Goal: Transaction & Acquisition: Purchase product/service

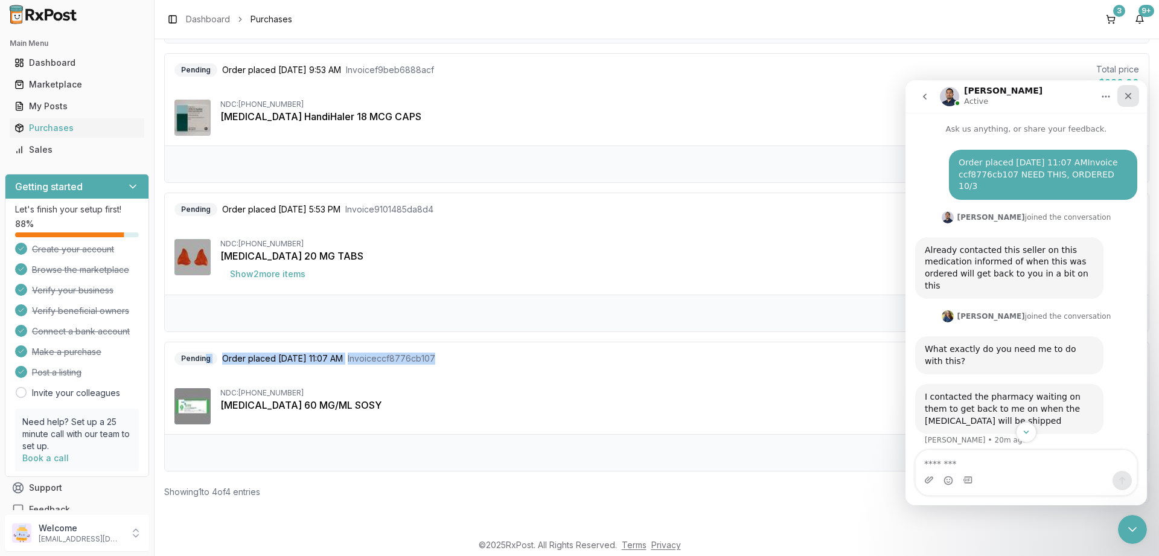
click at [1127, 93] on icon "Close" at bounding box center [1129, 96] width 10 height 10
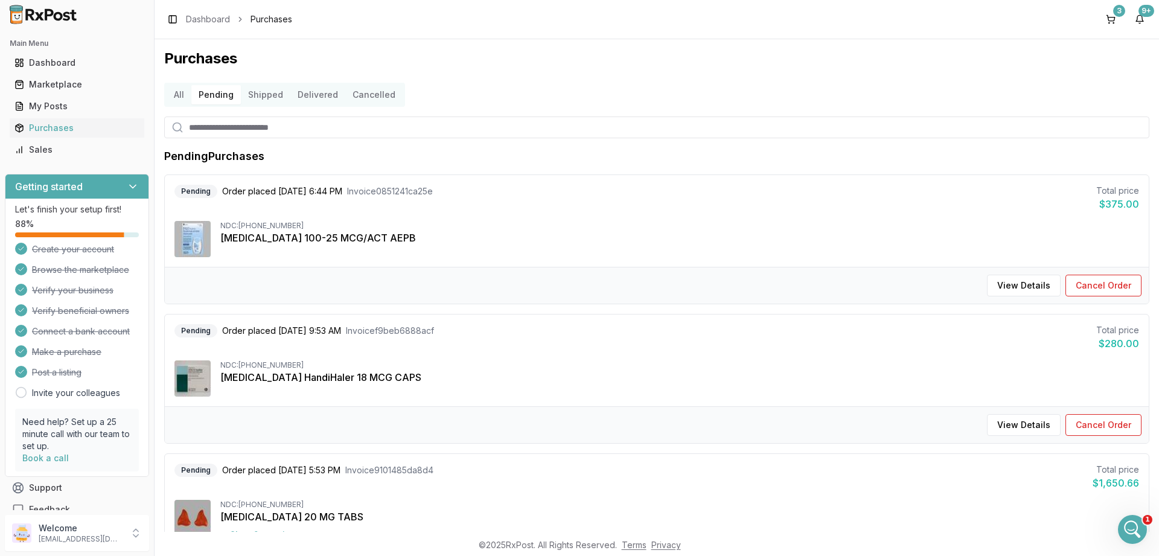
scroll to position [229, 0]
click at [47, 80] on div "Marketplace" at bounding box center [76, 84] width 125 height 12
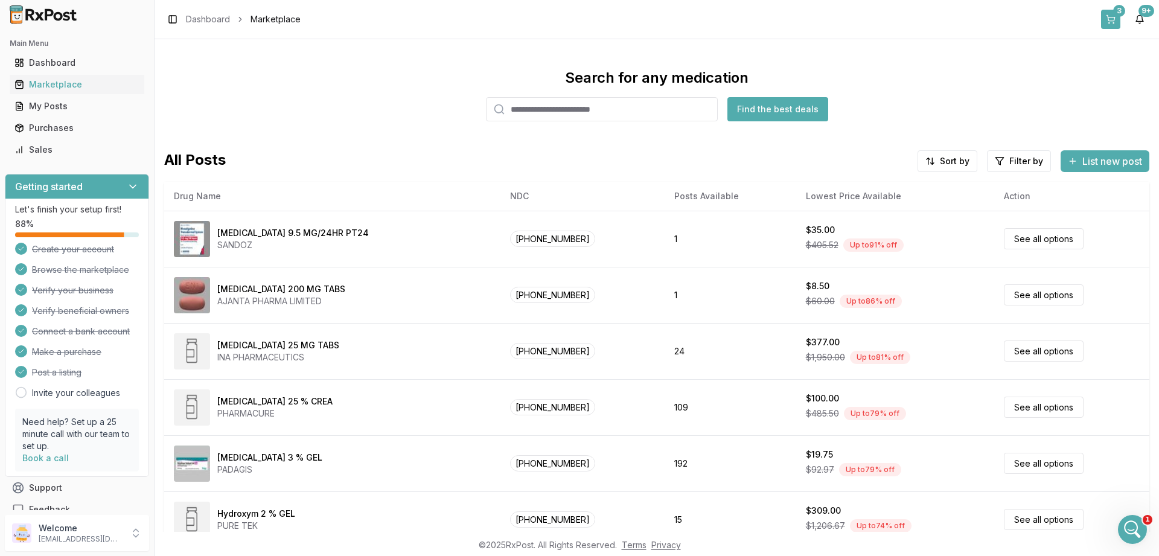
click at [1108, 17] on button "3" at bounding box center [1110, 19] width 19 height 19
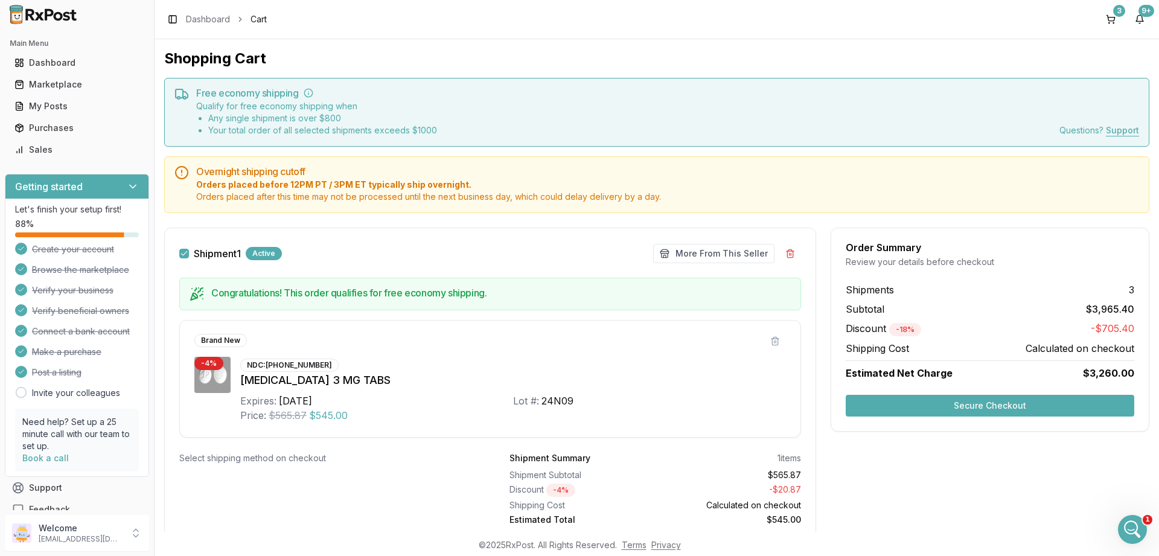
scroll to position [290, 0]
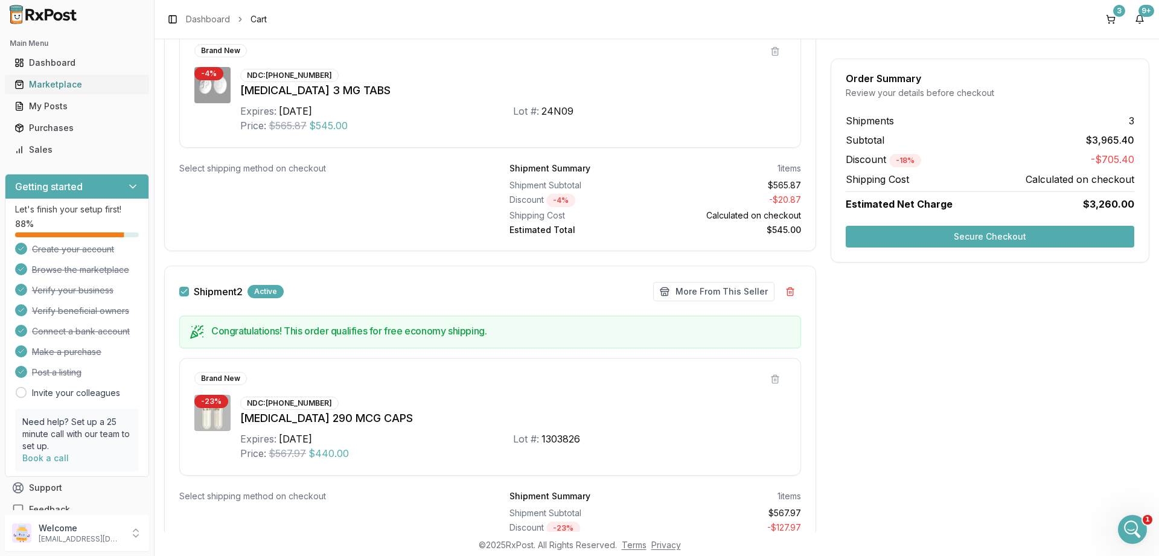
click at [63, 86] on div "Marketplace" at bounding box center [76, 84] width 125 height 12
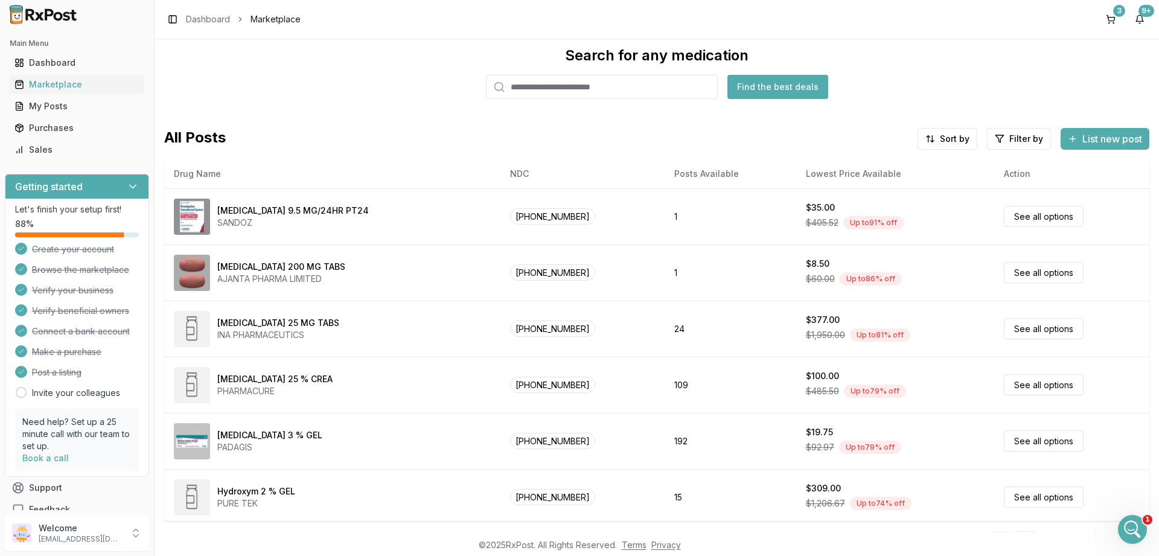
click at [650, 86] on input "search" at bounding box center [602, 87] width 232 height 24
type input "********"
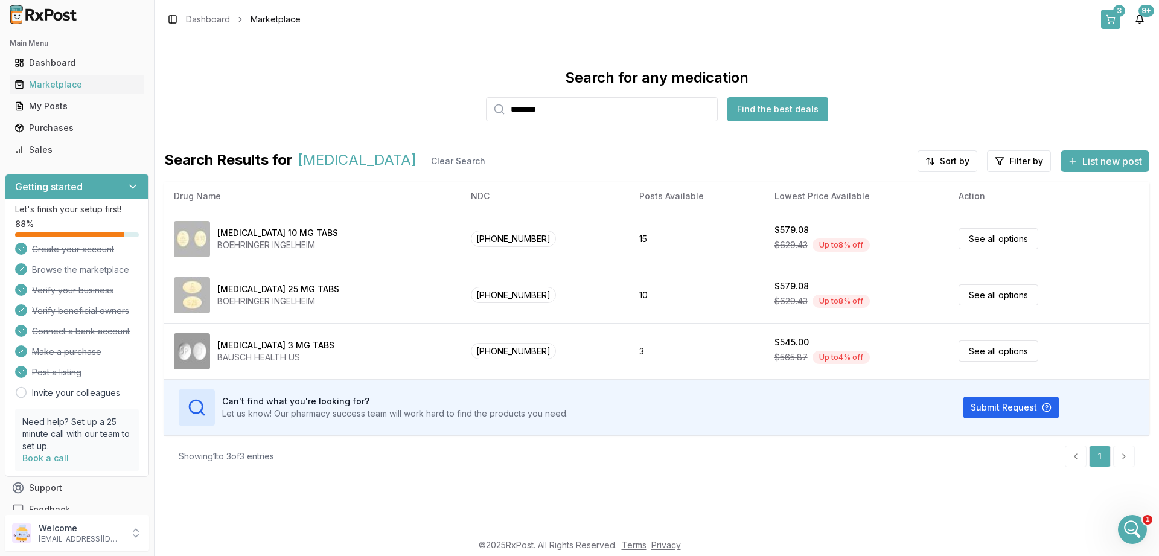
click at [1118, 19] on button "3" at bounding box center [1110, 19] width 19 height 19
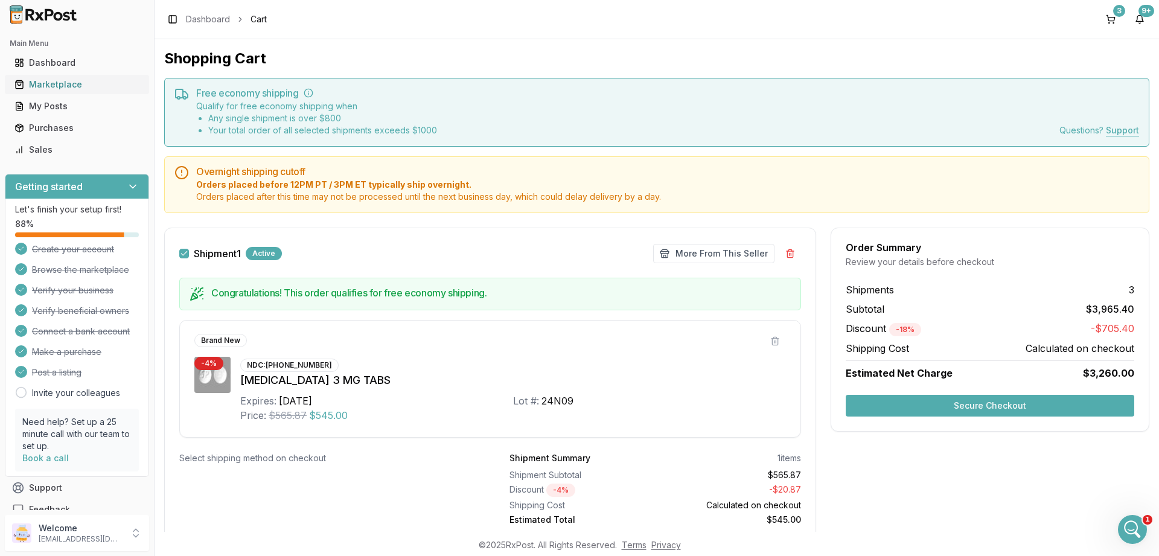
click at [53, 86] on div "Marketplace" at bounding box center [76, 84] width 125 height 12
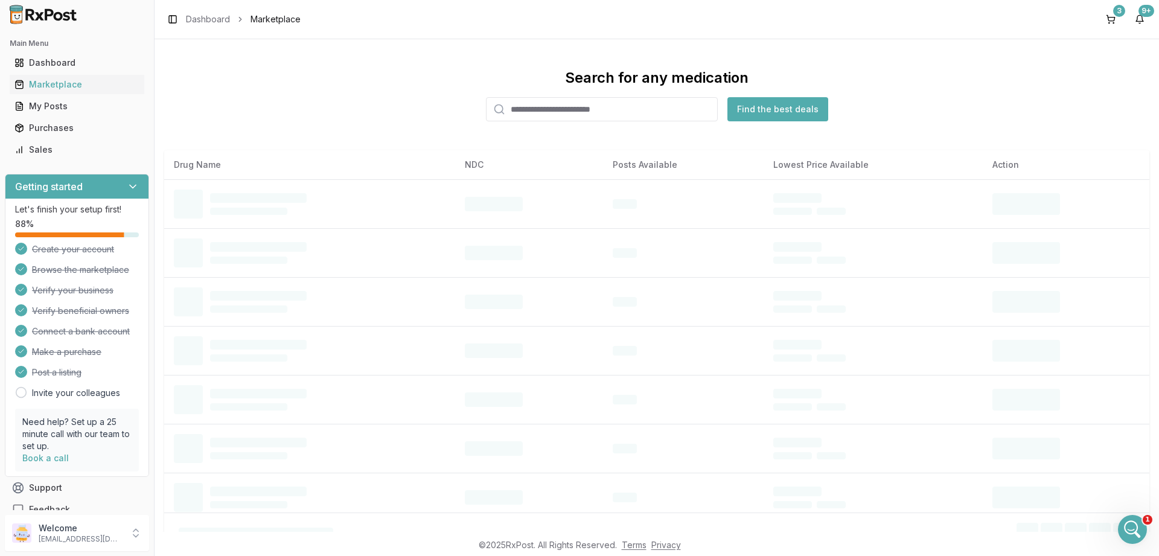
click at [584, 112] on input "search" at bounding box center [602, 109] width 232 height 24
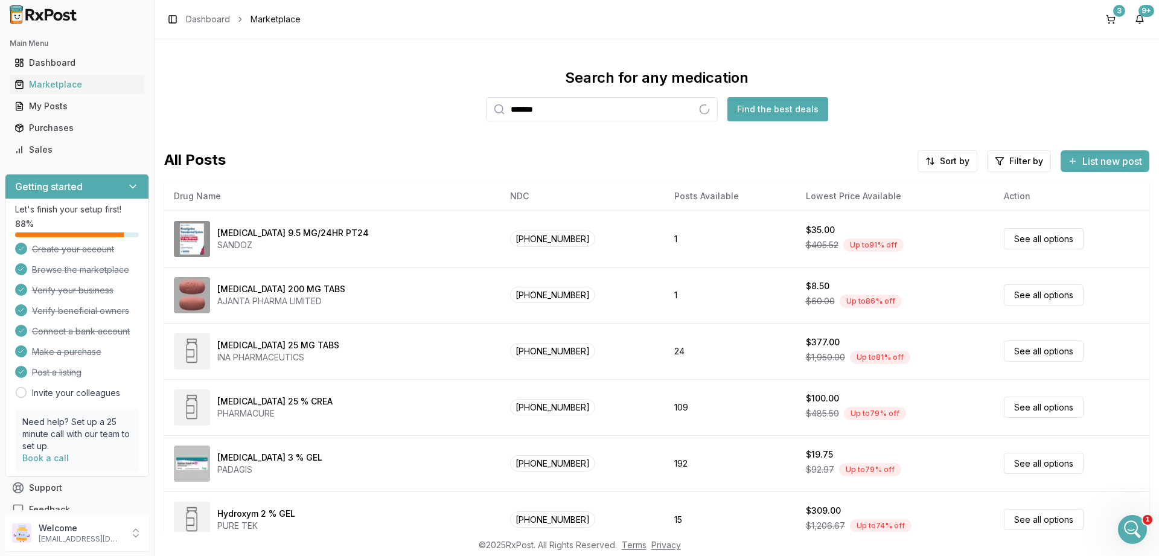
type input "*******"
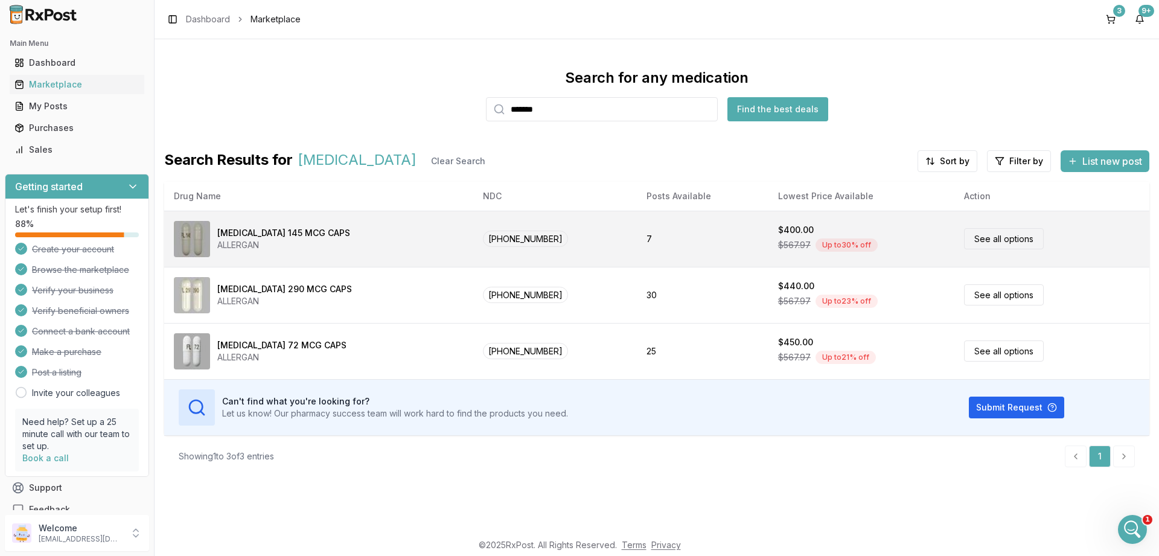
click at [972, 238] on link "See all options" at bounding box center [1004, 238] width 80 height 21
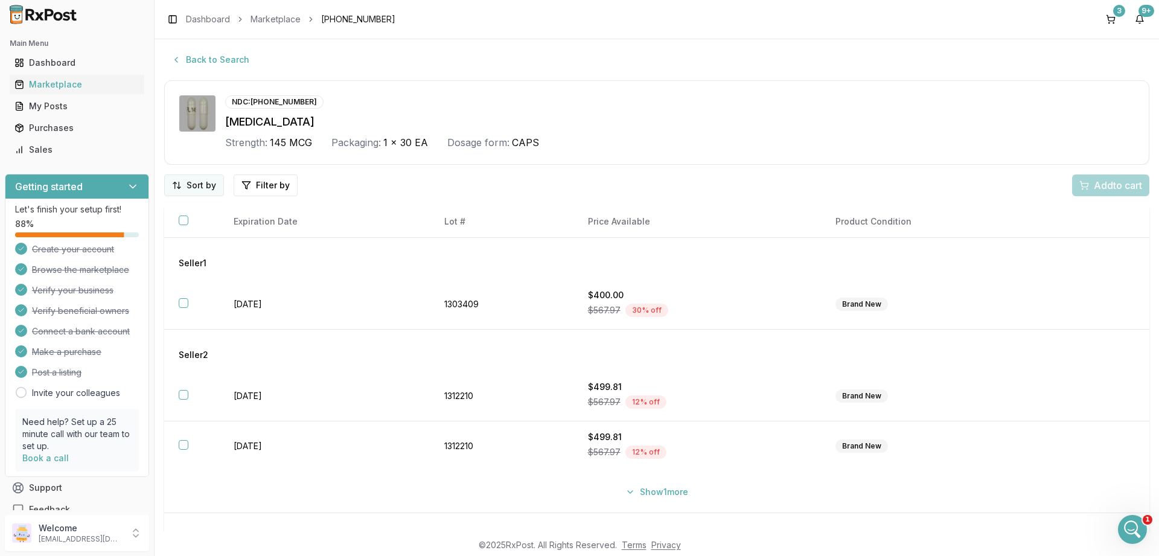
click at [194, 185] on html "Main Menu Dashboard Marketplace My Posts Purchases Sales Getting started Let's …" at bounding box center [579, 278] width 1159 height 556
click at [155, 229] on div "Price (Low to High)" at bounding box center [163, 230] width 115 height 19
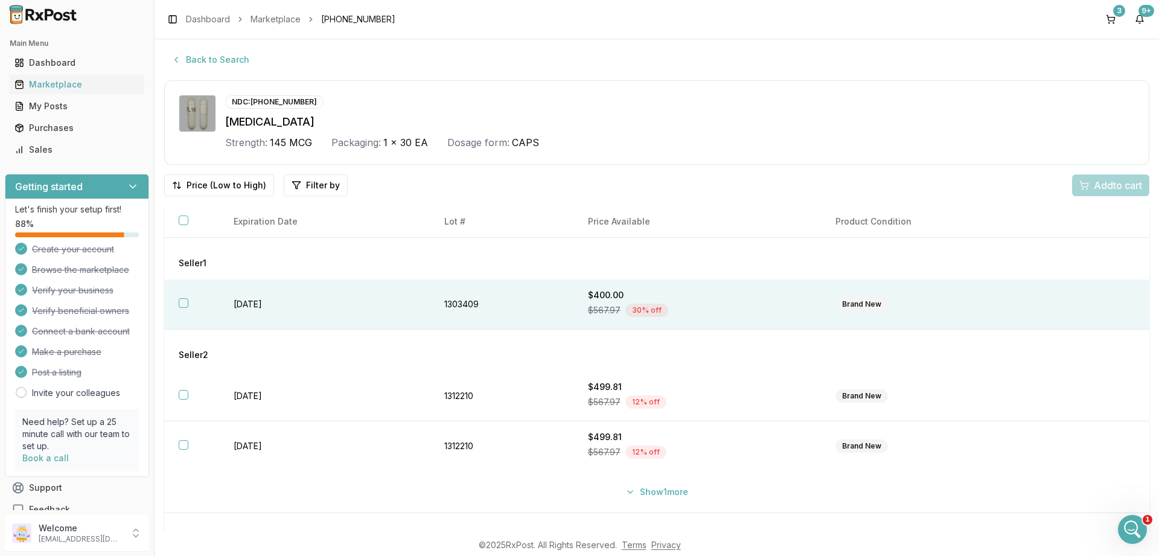
click at [183, 304] on button "button" at bounding box center [184, 303] width 10 height 10
click at [1112, 187] on span "Add 1 to cart" at bounding box center [1116, 185] width 53 height 14
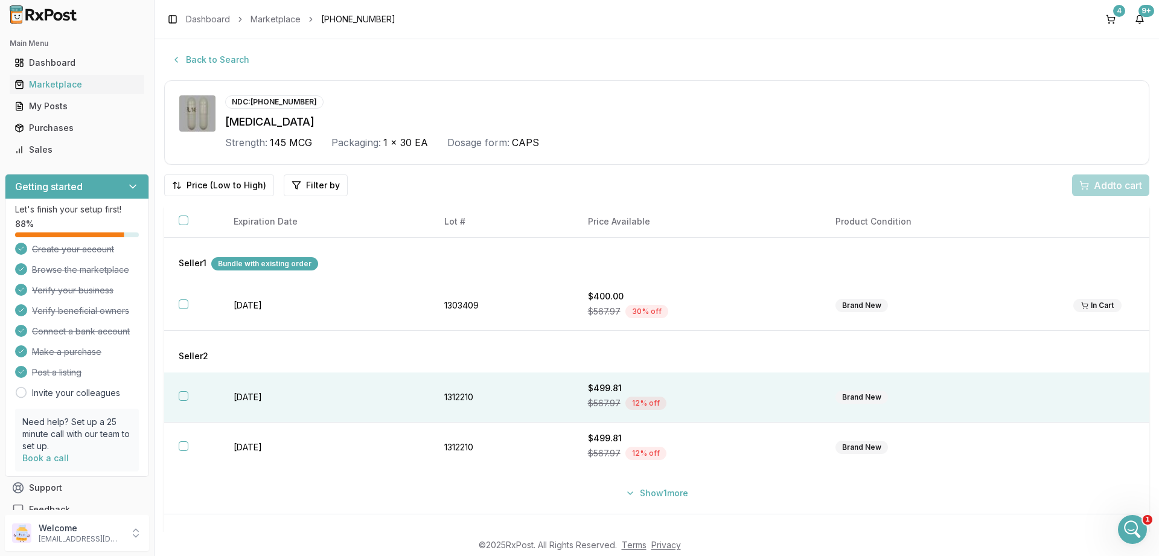
click at [180, 393] on button "button" at bounding box center [184, 396] width 10 height 10
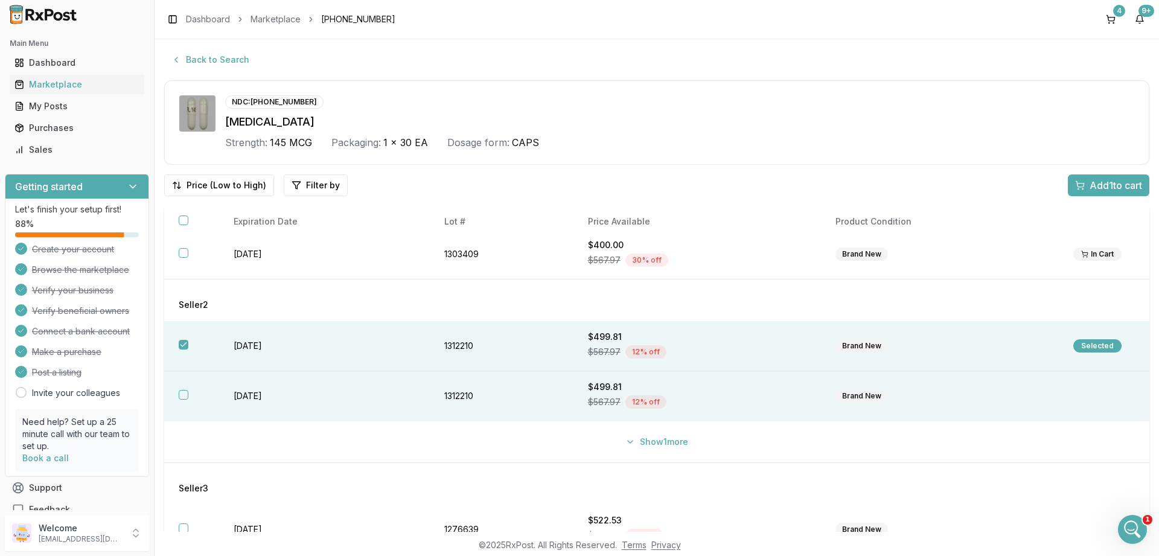
scroll to position [72, 0]
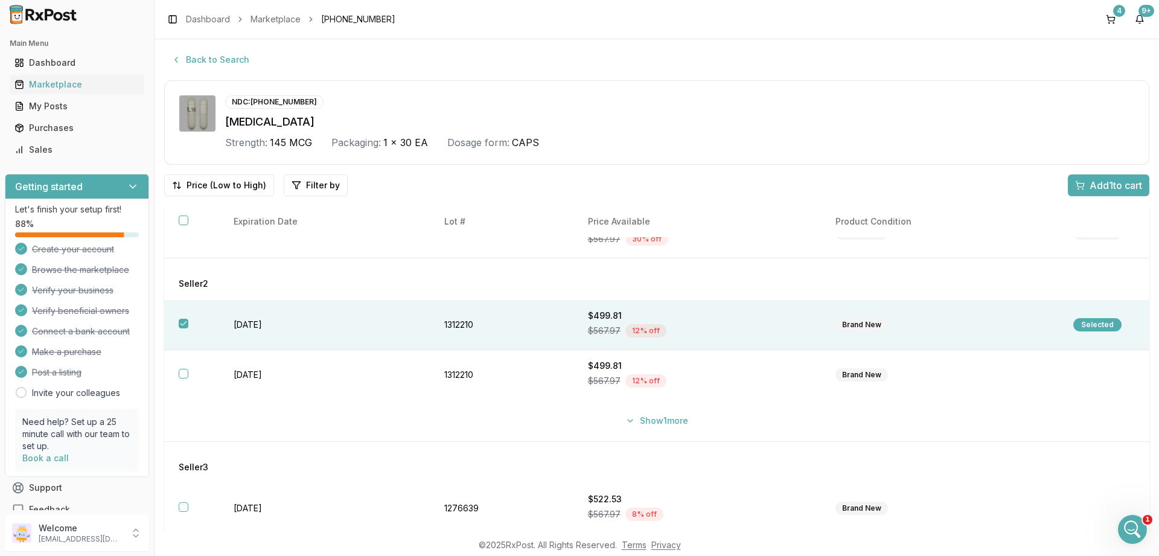
click at [1113, 182] on span "Add 1 to cart" at bounding box center [1116, 185] width 53 height 14
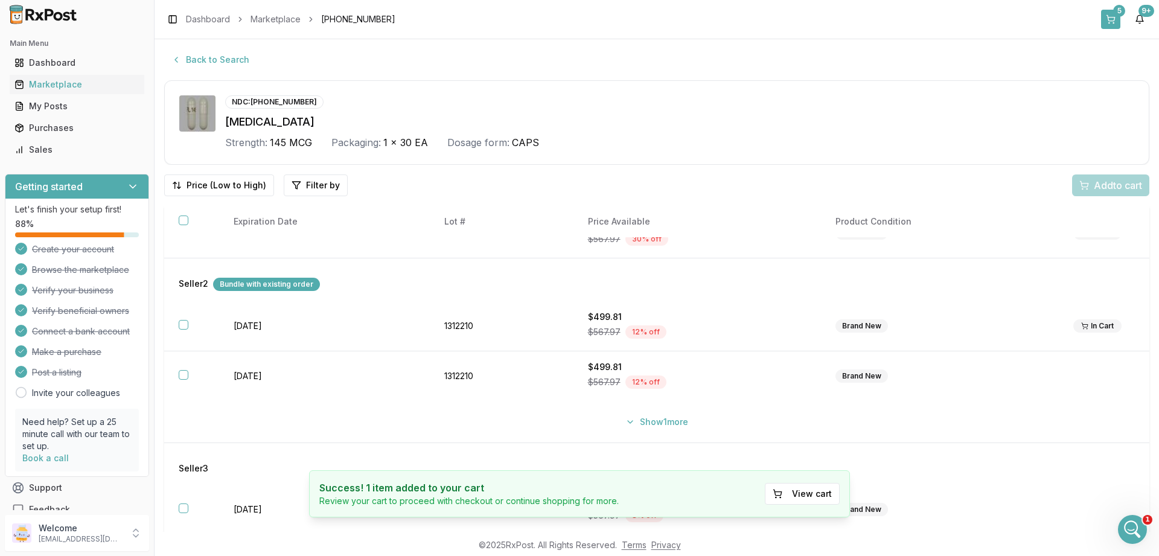
click at [1113, 14] on button "5" at bounding box center [1110, 19] width 19 height 19
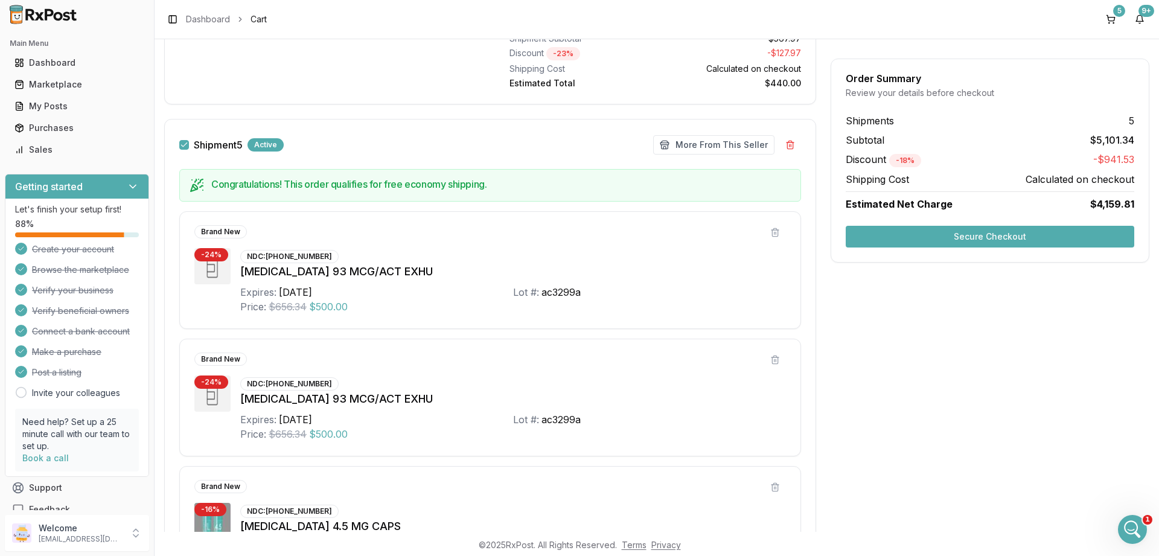
scroll to position [1449, 0]
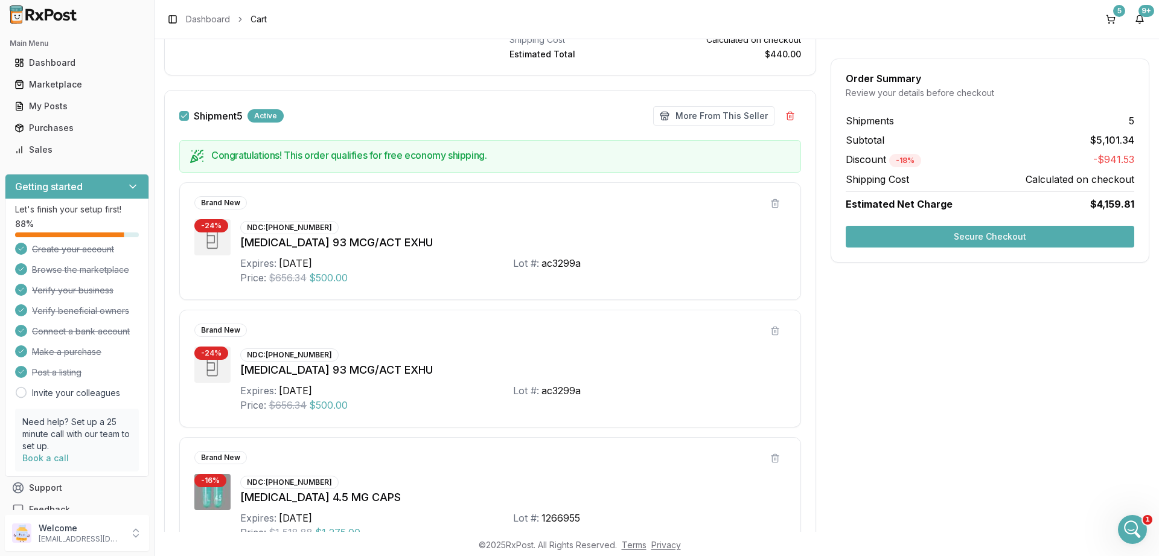
click at [1009, 229] on button "Secure Checkout" at bounding box center [990, 237] width 289 height 22
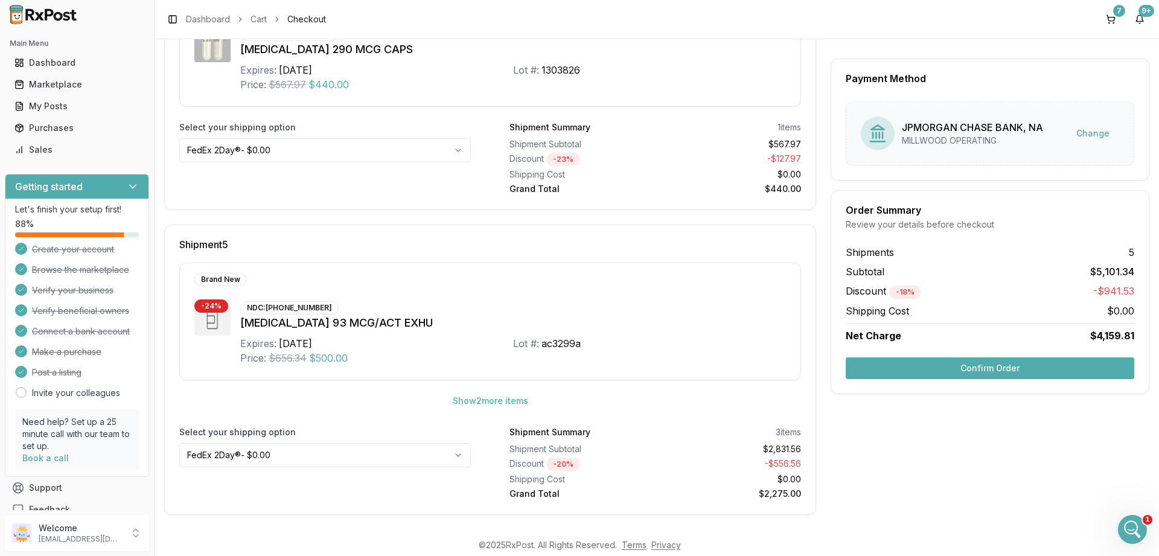
scroll to position [1092, 0]
click at [993, 366] on button "Confirm Order" at bounding box center [990, 368] width 289 height 22
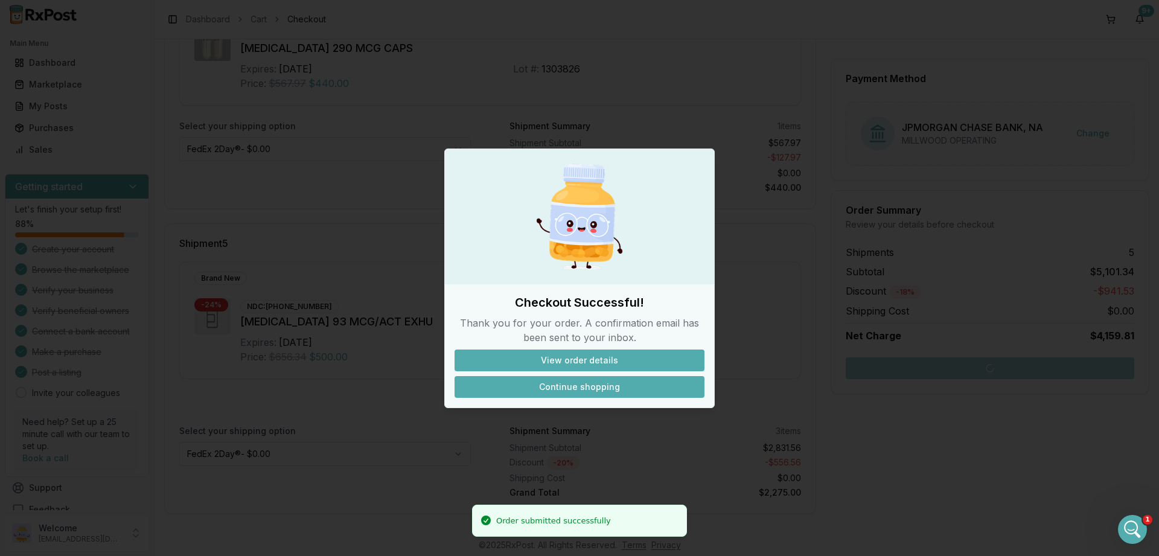
click at [578, 385] on button "Continue shopping" at bounding box center [580, 387] width 250 height 22
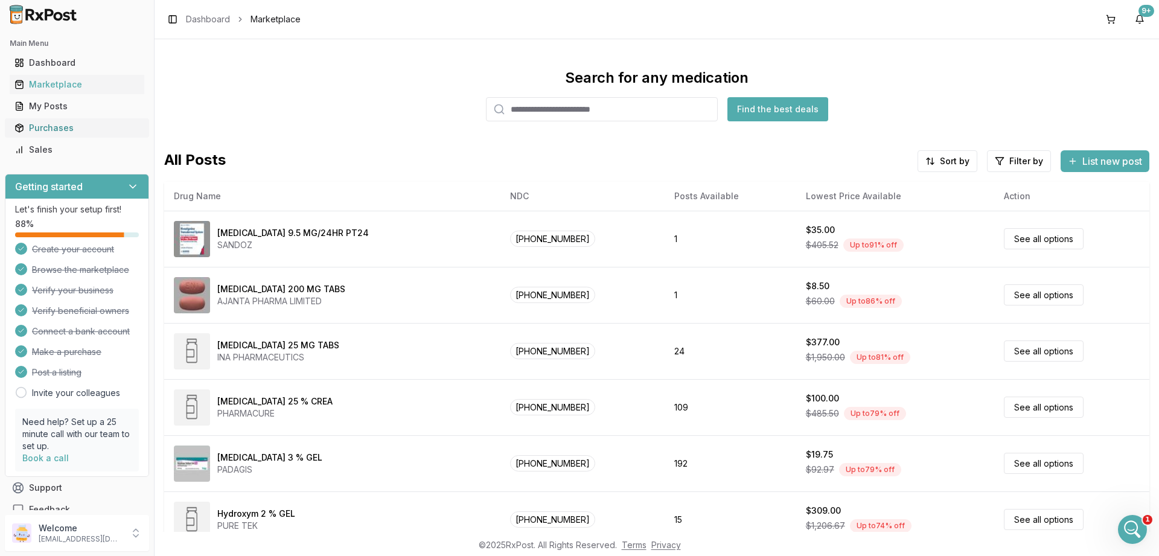
click at [48, 126] on div "Purchases" at bounding box center [76, 128] width 125 height 12
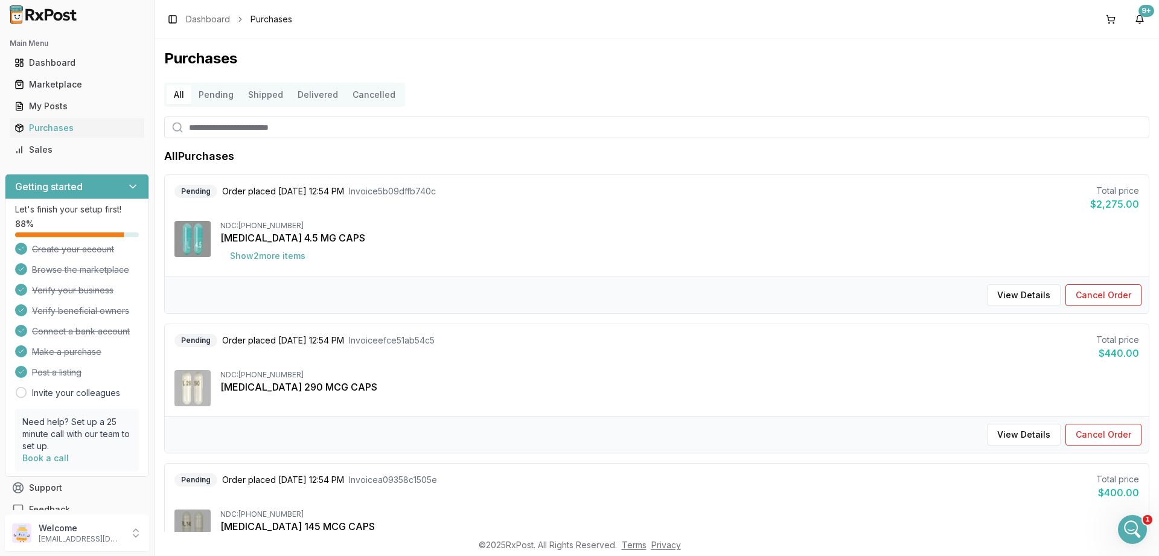
click at [266, 94] on button "Shipped" at bounding box center [266, 94] width 50 height 19
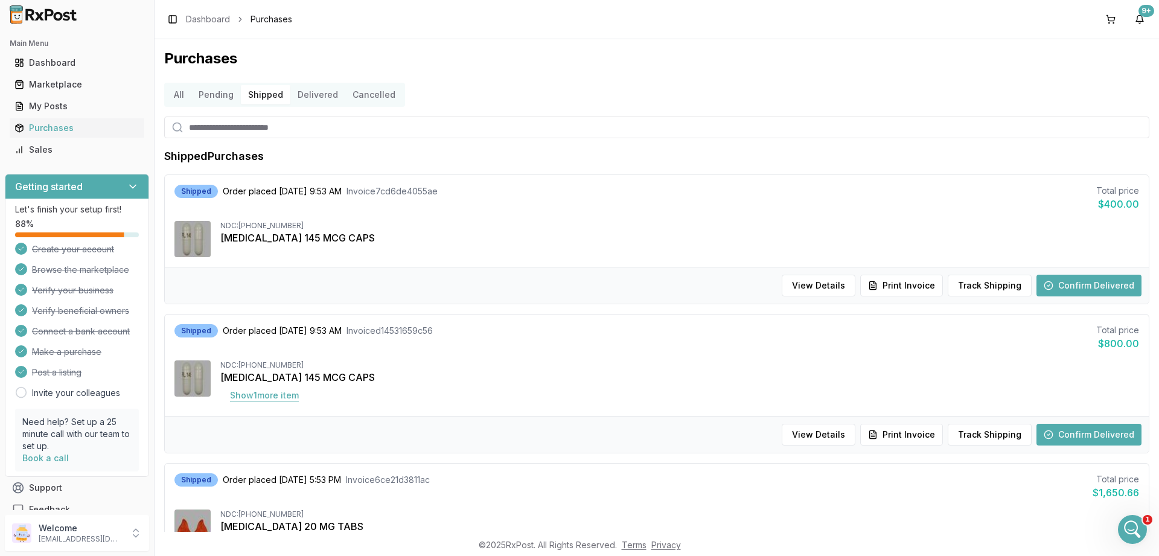
click at [271, 396] on button "Show 1 more item" at bounding box center [264, 396] width 88 height 22
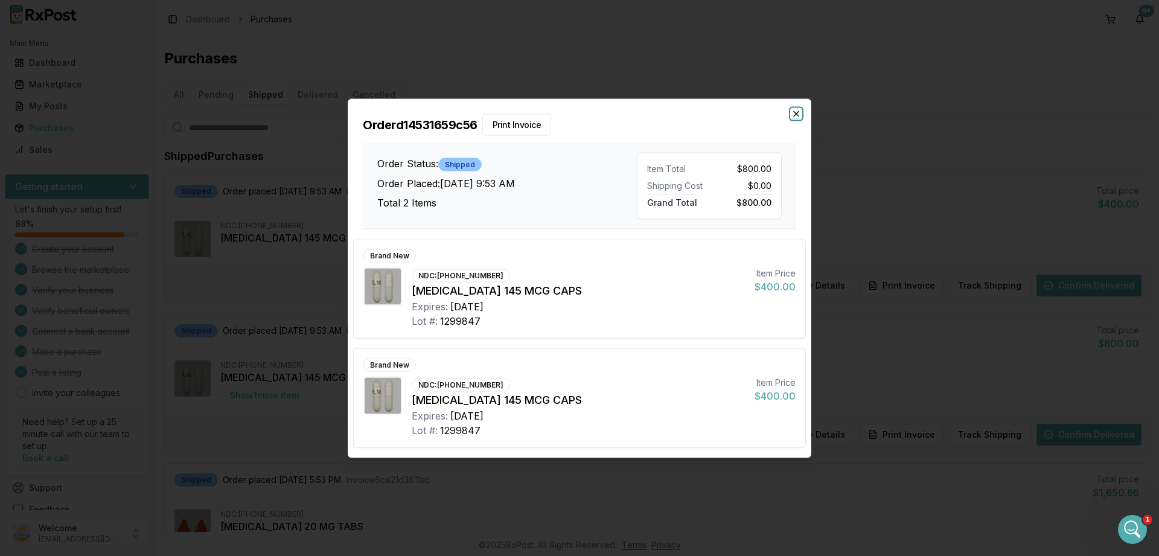
click at [796, 111] on icon "button" at bounding box center [797, 114] width 10 height 10
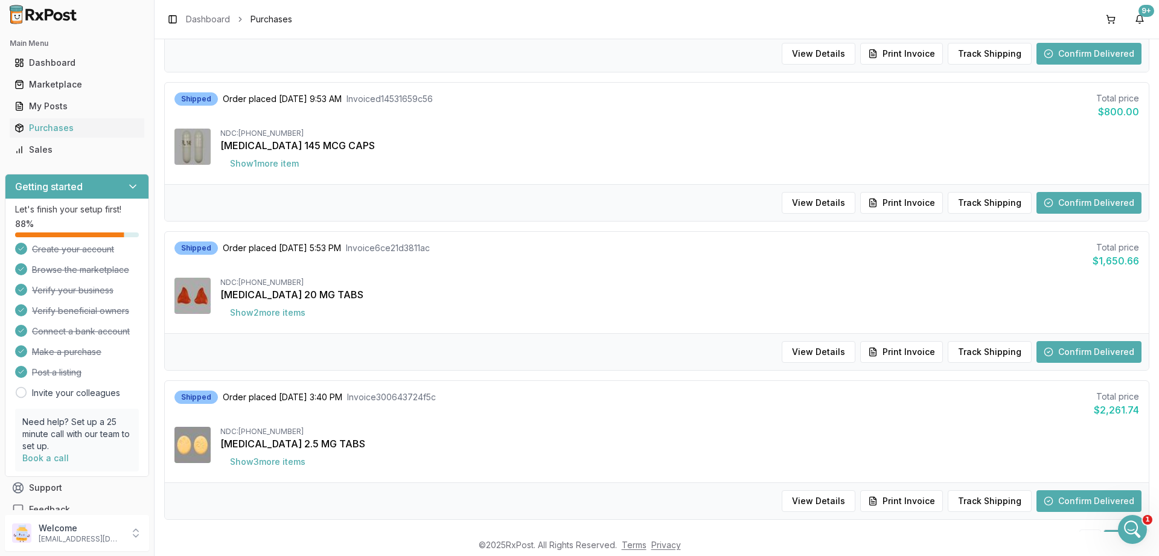
scroll to position [280, 0]
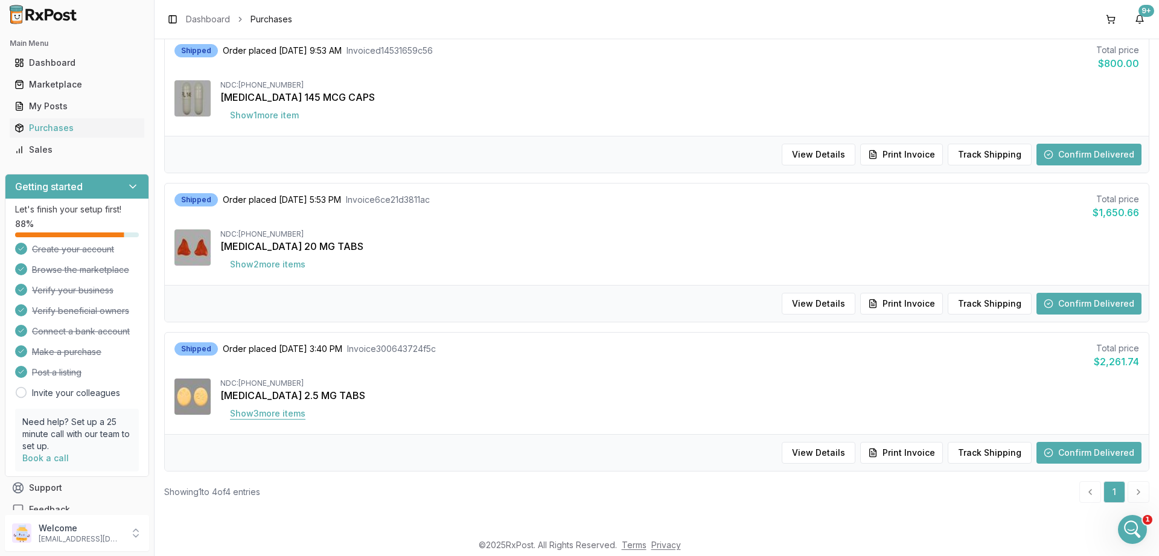
click at [285, 418] on button "Show 3 more item s" at bounding box center [267, 414] width 95 height 22
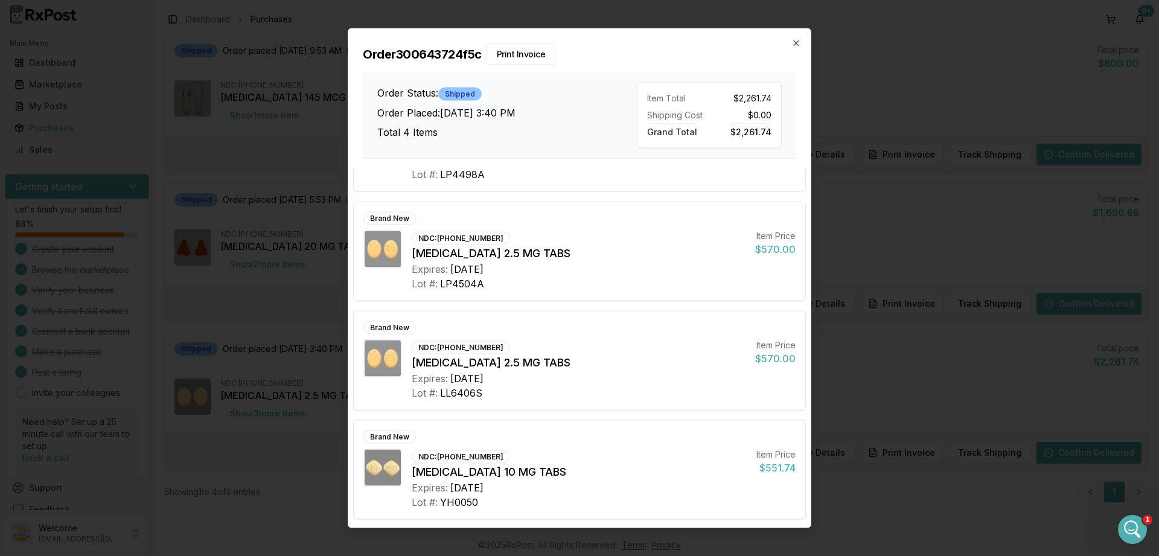
scroll to position [0, 0]
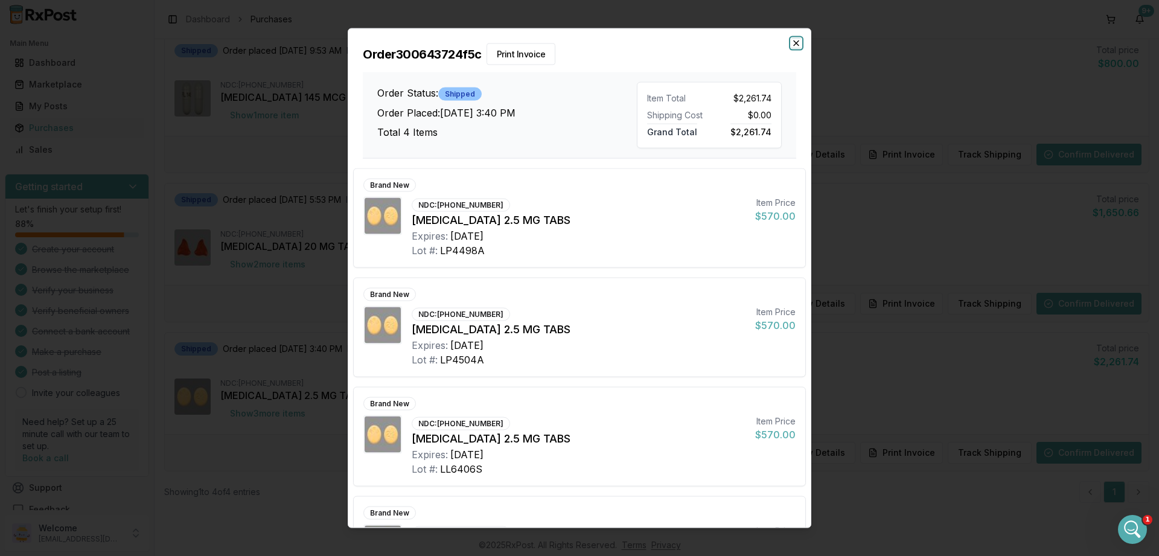
click at [795, 42] on icon "button" at bounding box center [796, 42] width 5 height 5
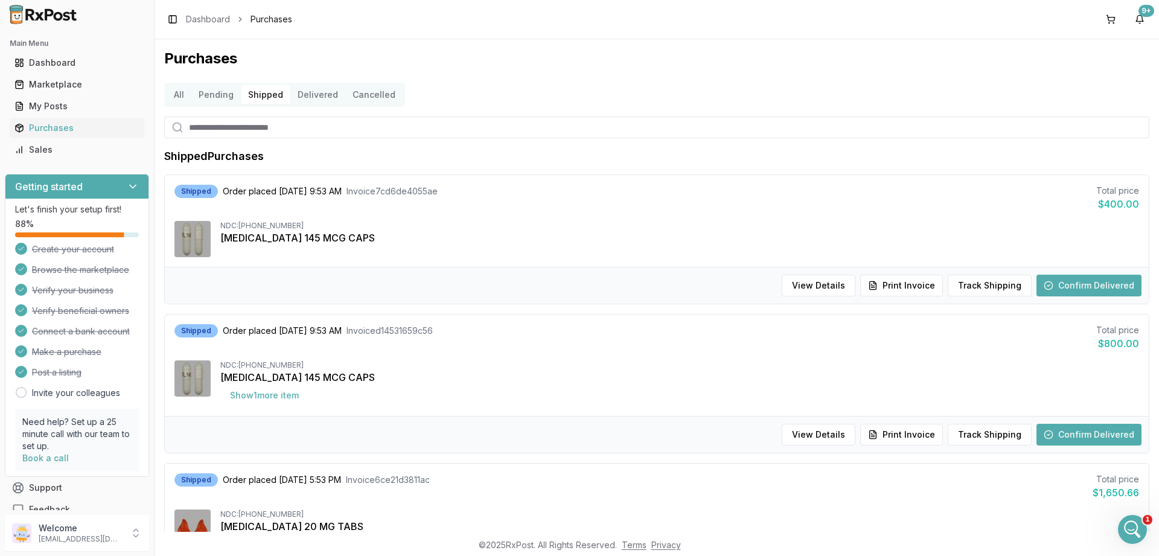
click at [310, 95] on button "Delivered" at bounding box center [317, 94] width 55 height 19
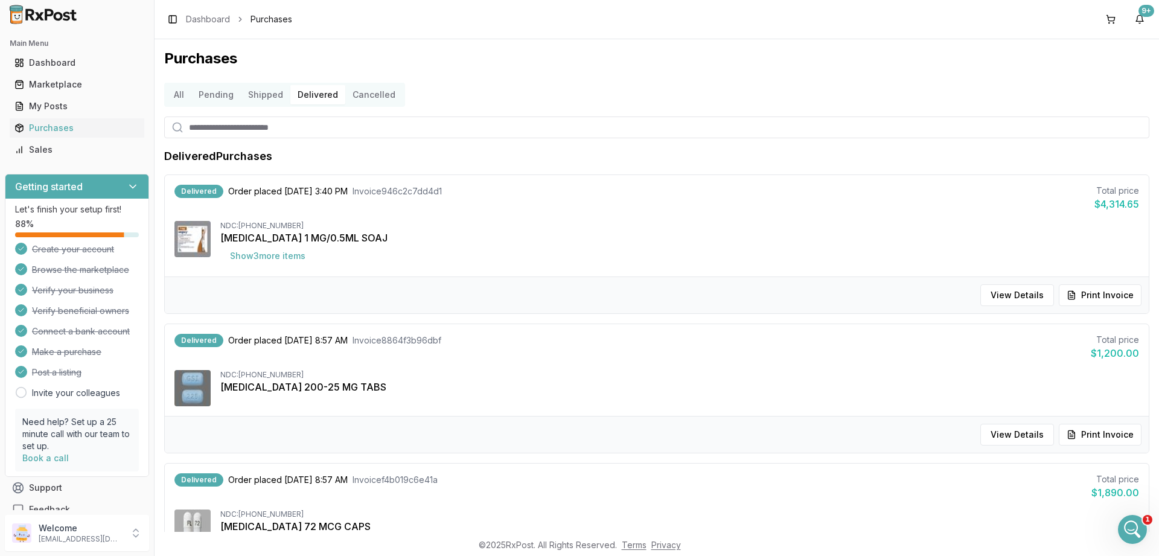
click at [264, 95] on button "Shipped" at bounding box center [266, 94] width 50 height 19
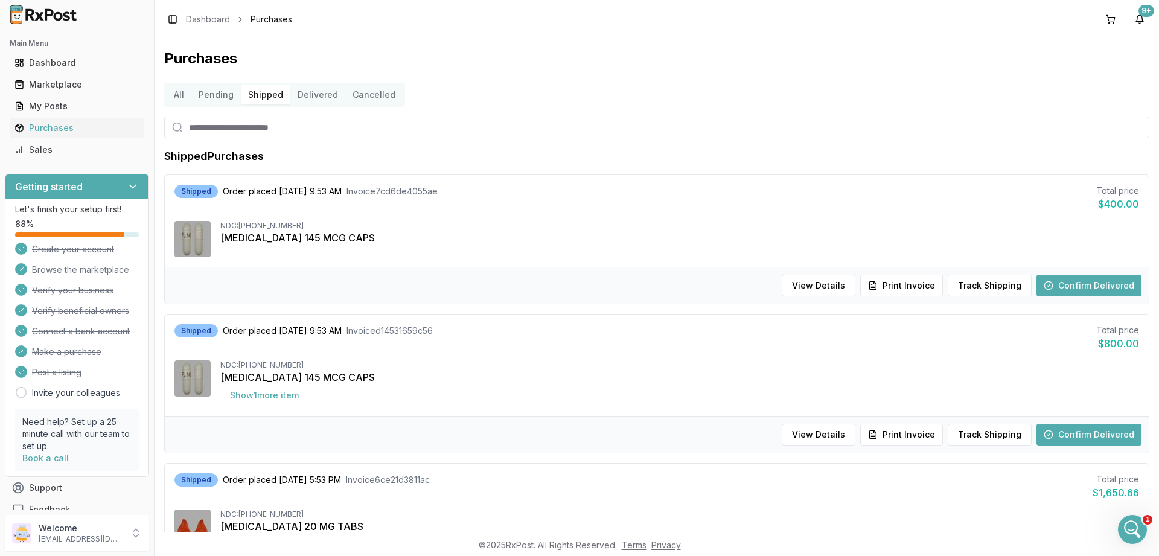
click at [220, 97] on button "Pending" at bounding box center [216, 94] width 50 height 19
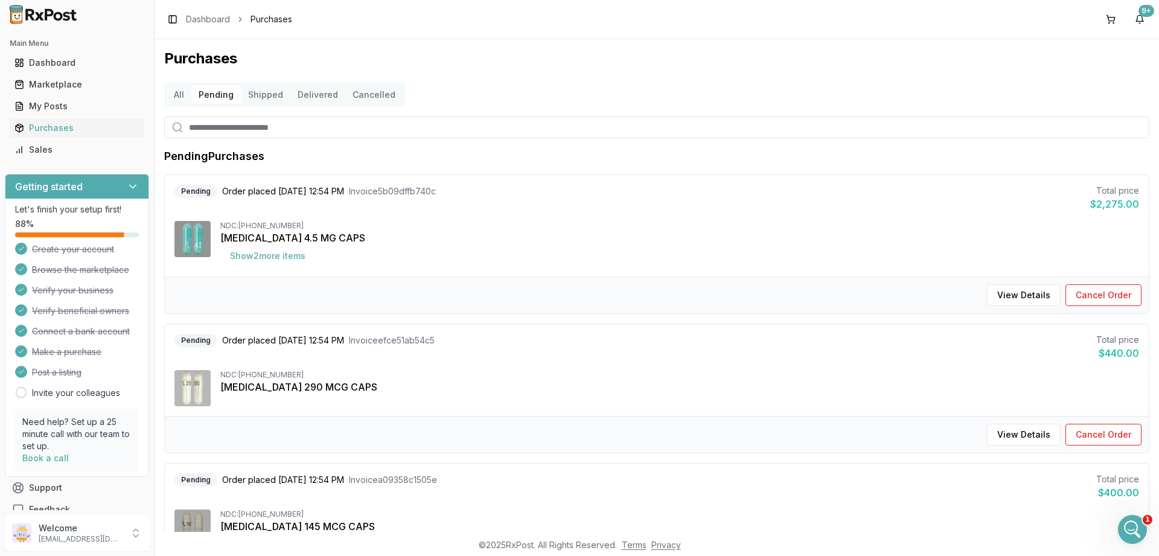
click at [256, 96] on button "Shipped" at bounding box center [266, 94] width 50 height 19
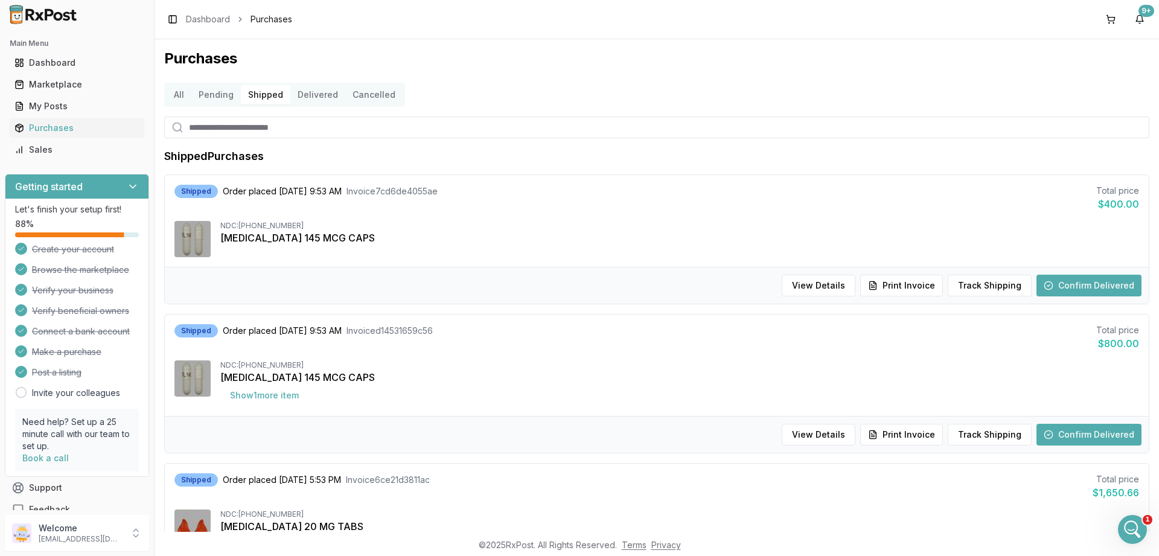
click at [184, 97] on button "All" at bounding box center [179, 94] width 25 height 19
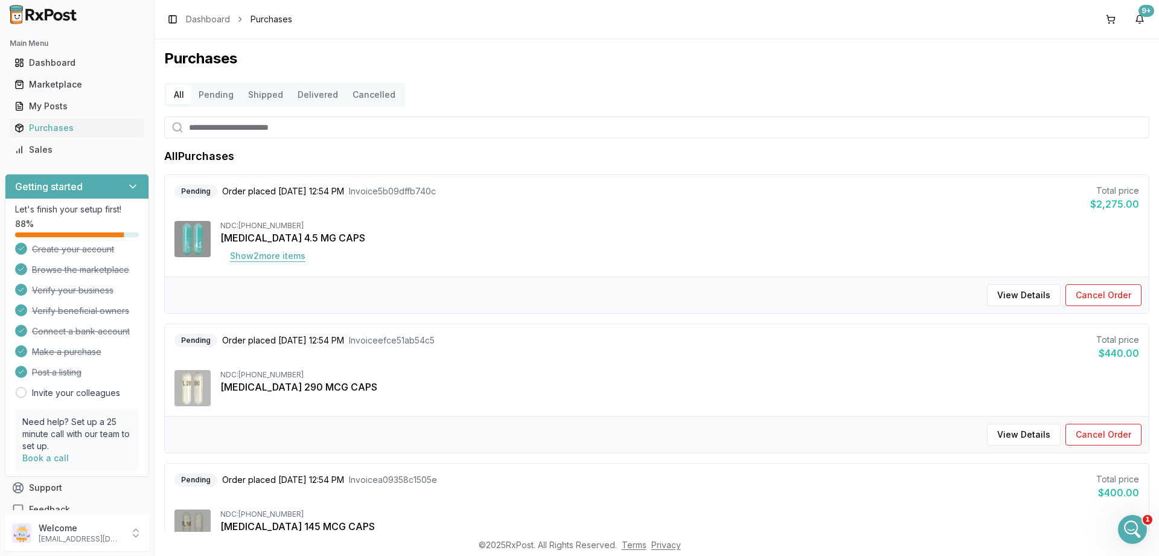
click at [265, 254] on button "Show 2 more item s" at bounding box center [267, 256] width 95 height 22
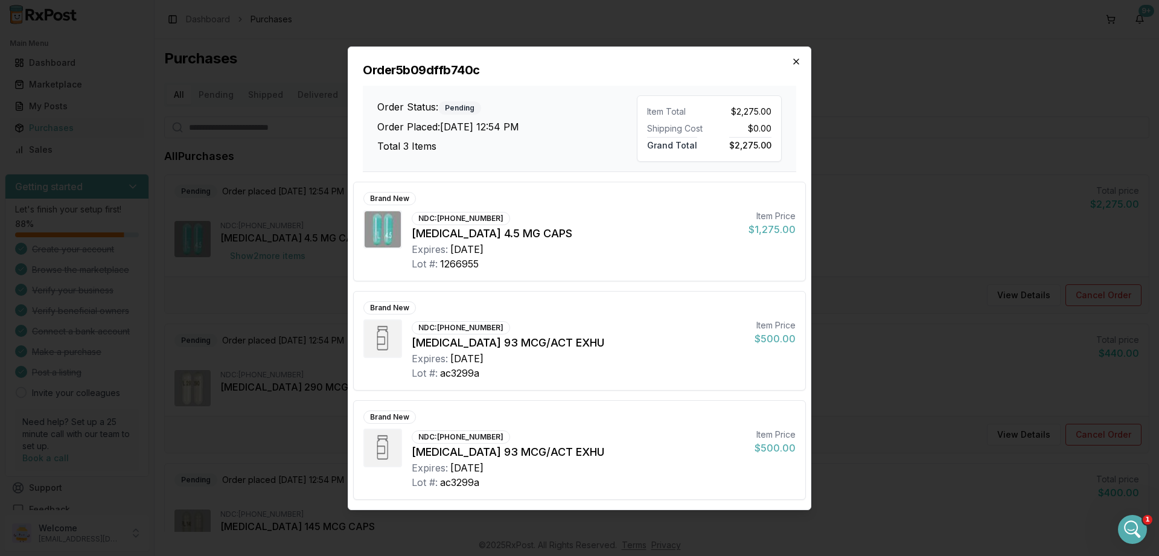
click at [794, 66] on icon "button" at bounding box center [797, 62] width 10 height 10
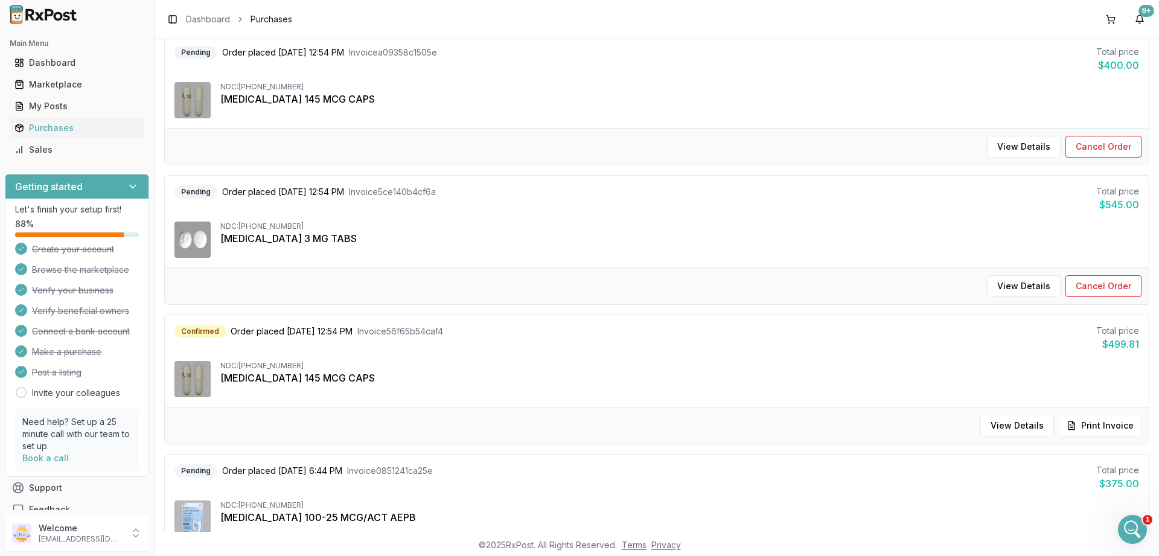
scroll to position [435, 0]
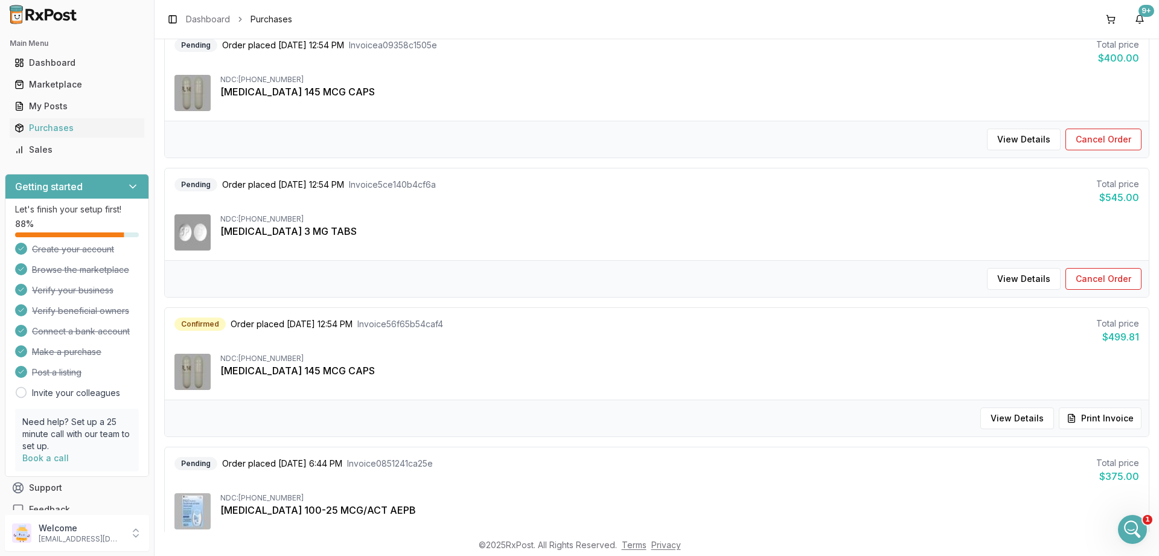
click at [305, 373] on div "[MEDICAL_DATA] 145 MCG CAPS" at bounding box center [679, 370] width 919 height 14
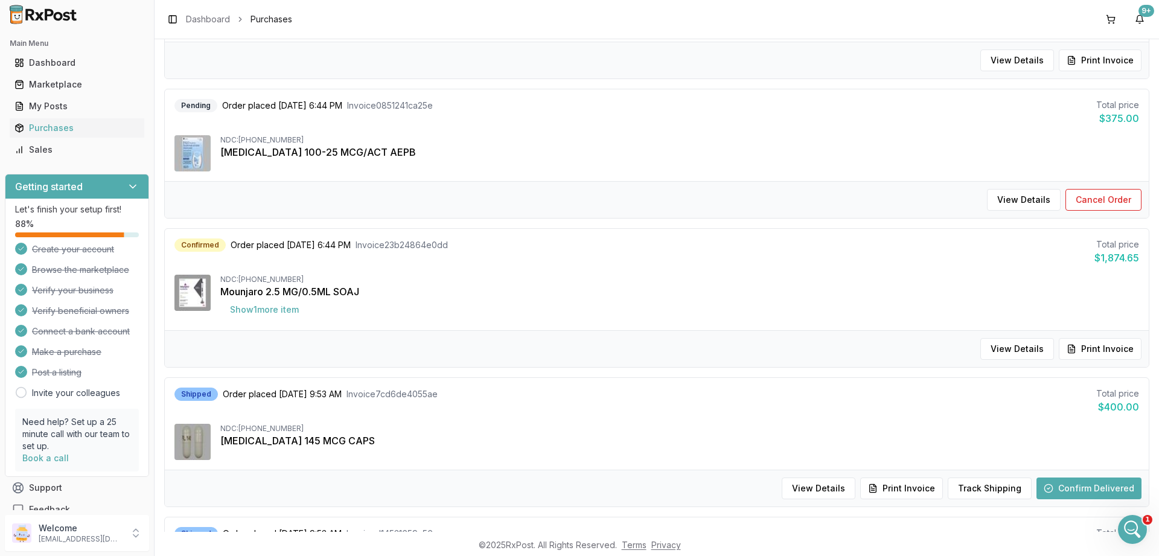
scroll to position [869, 0]
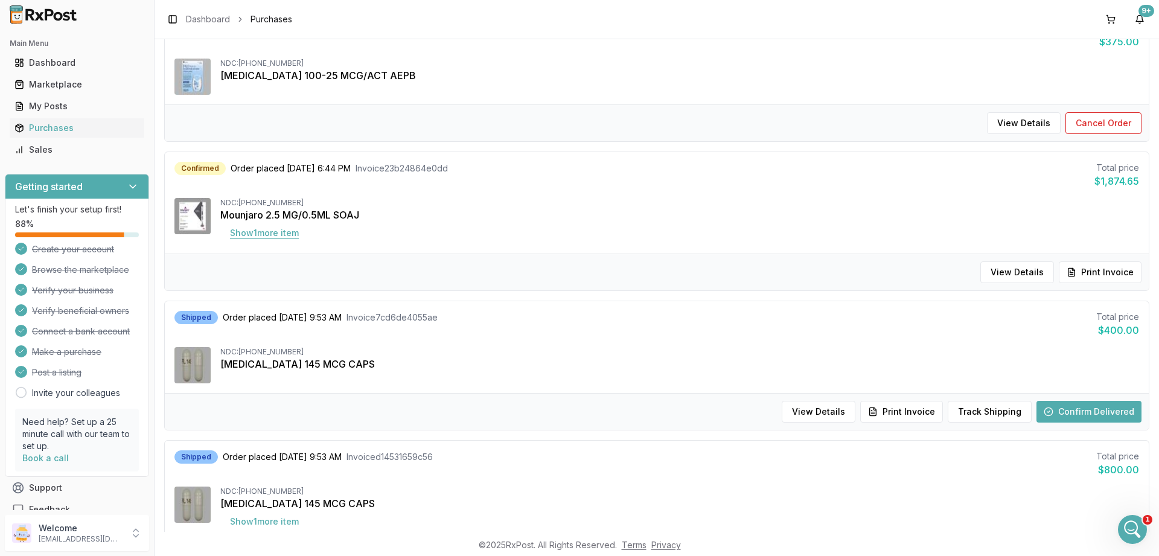
click at [287, 232] on button "Show 1 more item" at bounding box center [264, 233] width 88 height 22
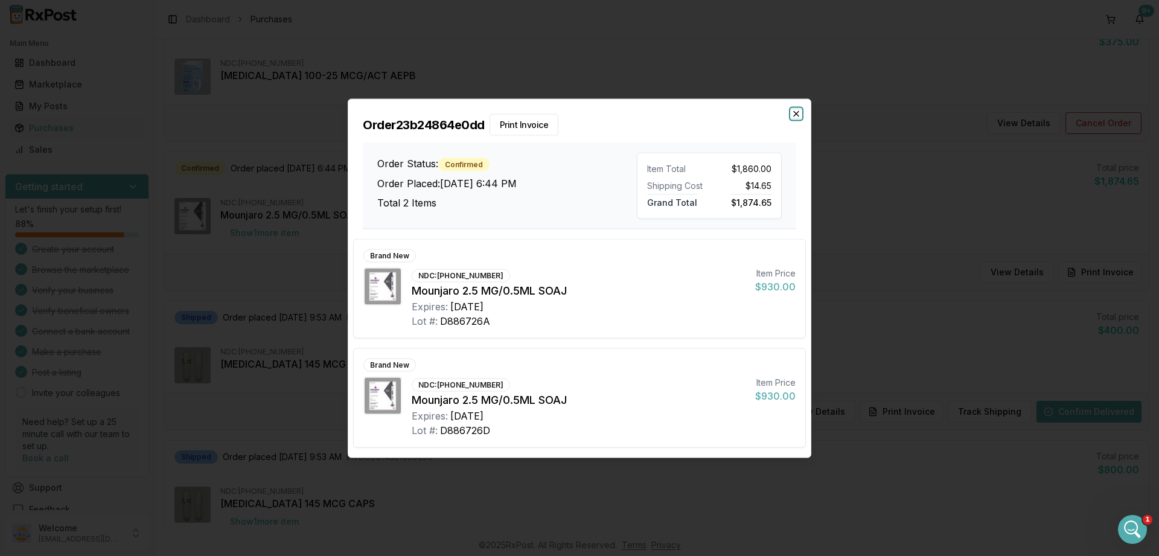
click at [798, 114] on icon "button" at bounding box center [797, 114] width 10 height 10
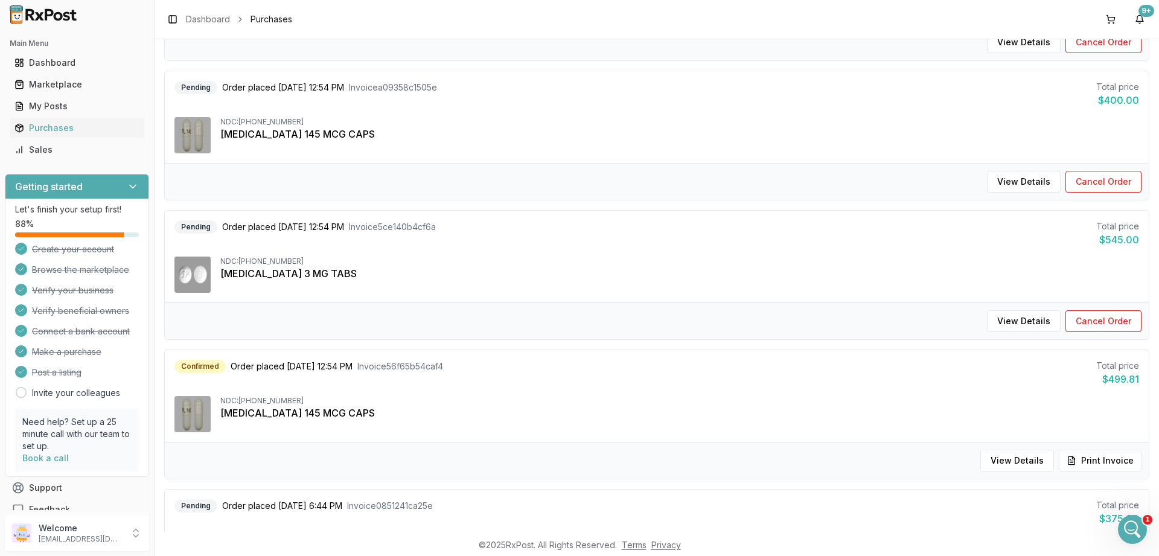
scroll to position [103, 0]
